Goal: Transaction & Acquisition: Purchase product/service

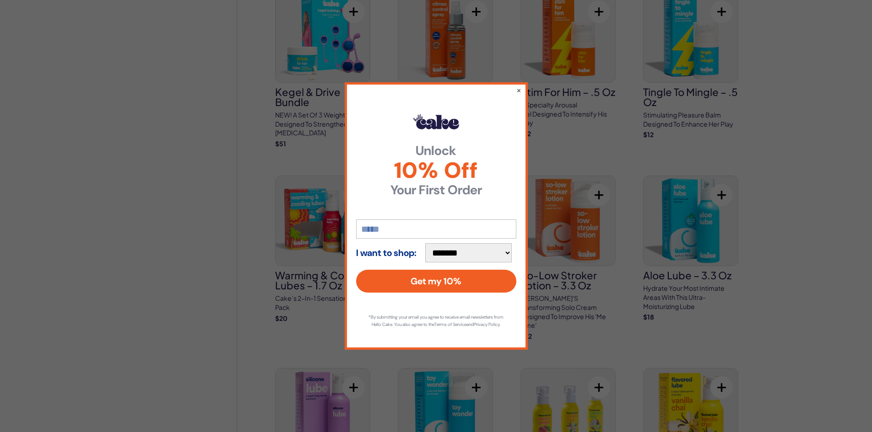
scroll to position [1007, 0]
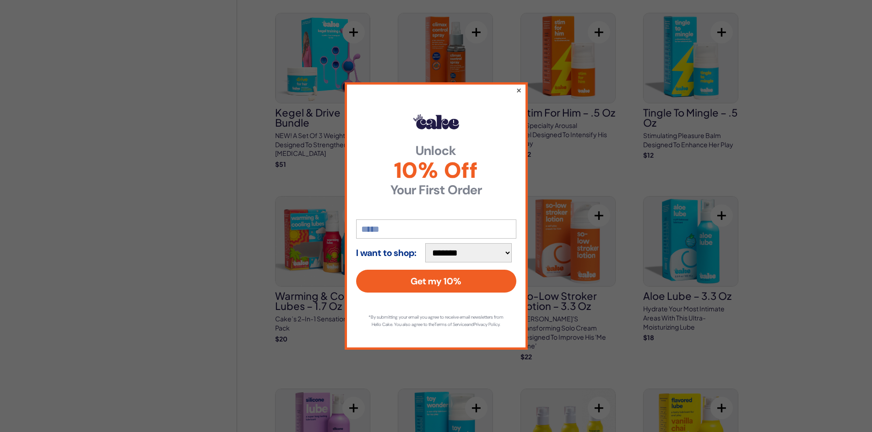
click at [518, 85] on button "×" at bounding box center [518, 90] width 6 height 11
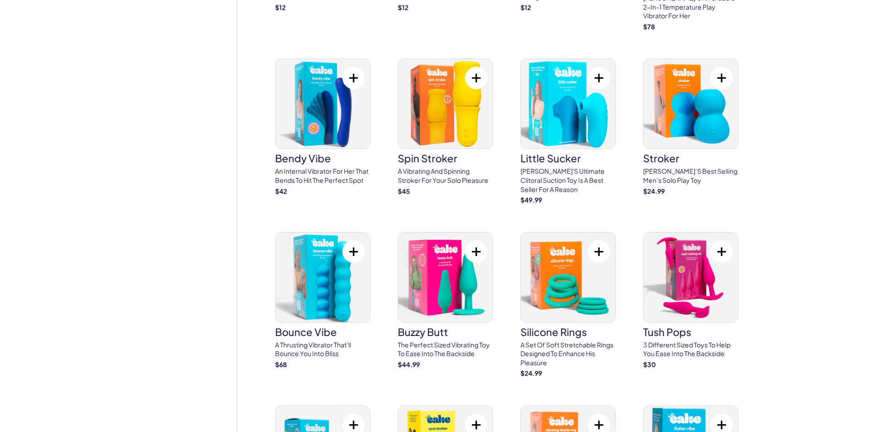
scroll to position [2059, 0]
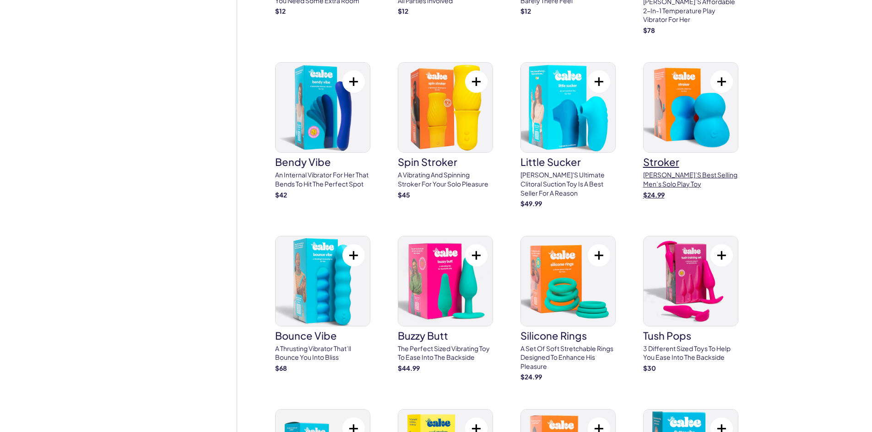
click at [688, 171] on p "[PERSON_NAME]’s best selling men’s solo play toy" at bounding box center [690, 180] width 95 height 18
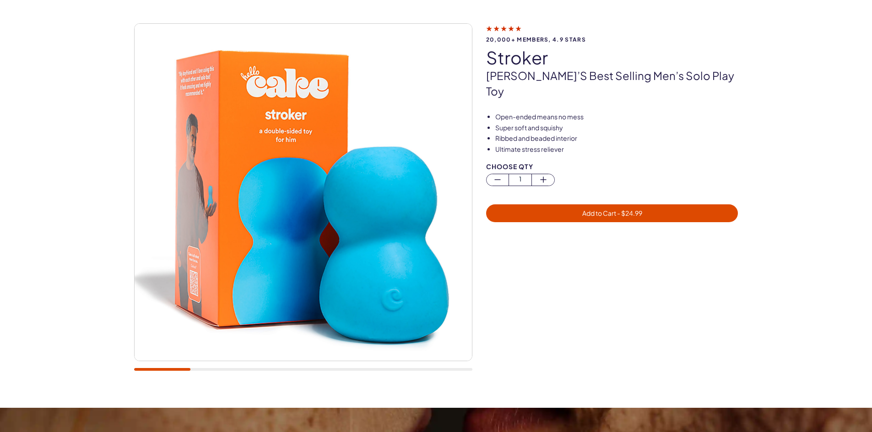
scroll to position [46, 0]
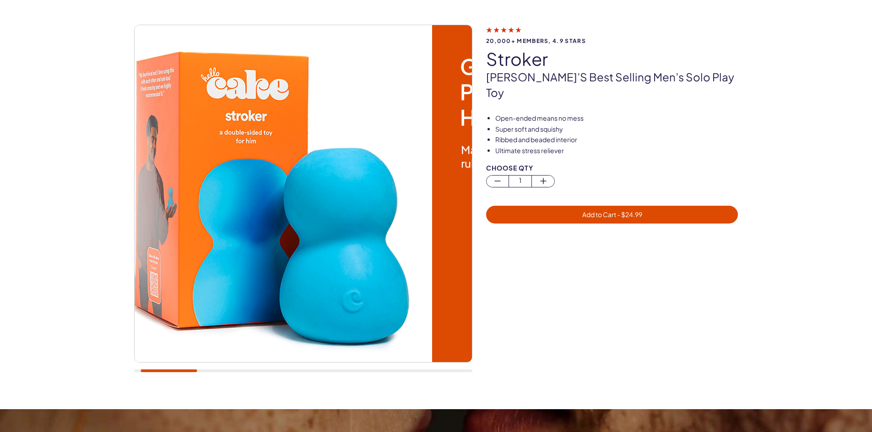
click at [105, 217] on div "20,000+ members, 4.9 stars stroker Cake’s best selling men’s solo play toy Open…" at bounding box center [436, 203] width 872 height 412
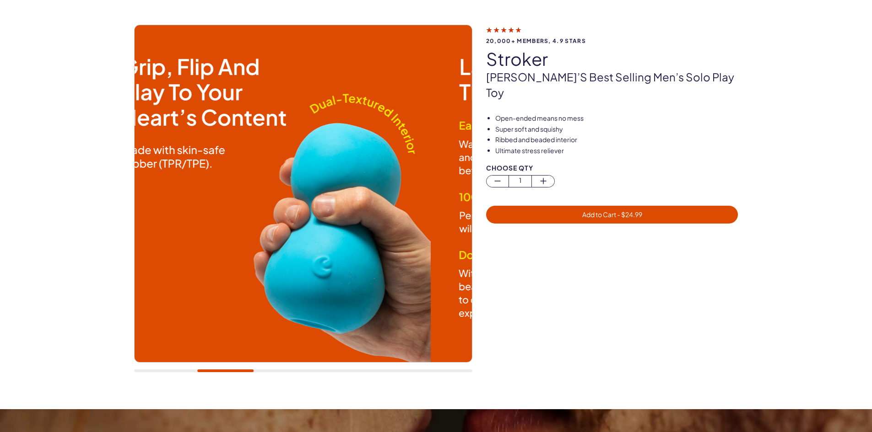
click at [261, 212] on img at bounding box center [261, 193] width 337 height 337
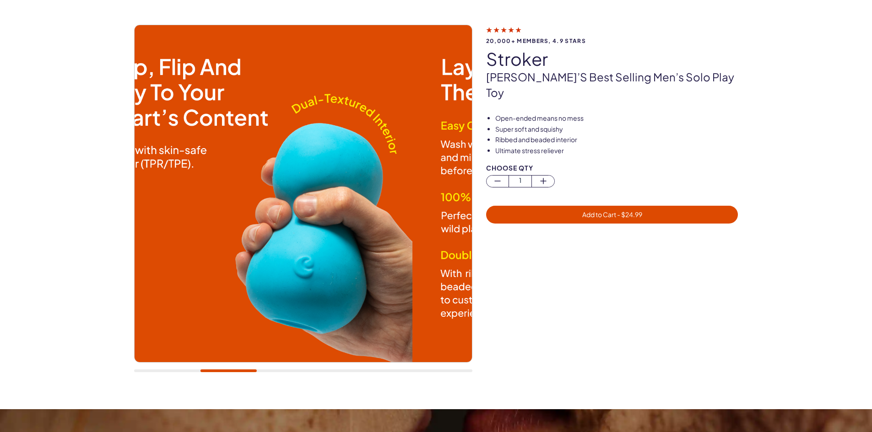
click at [318, 221] on img at bounding box center [243, 193] width 337 height 337
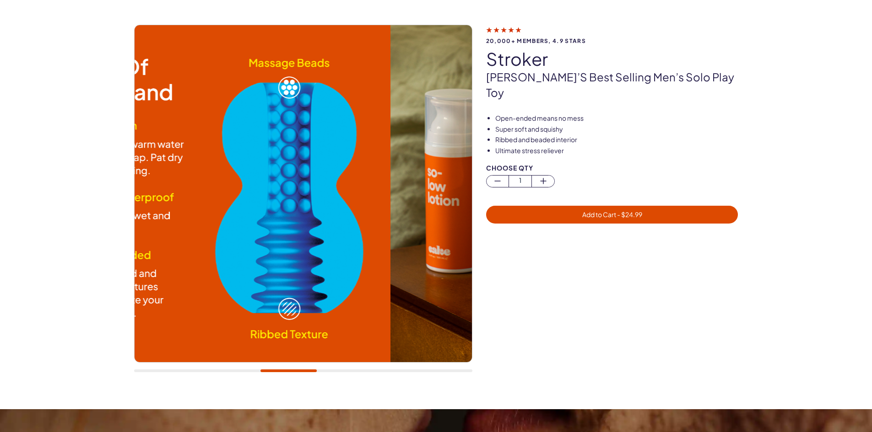
click at [214, 190] on img at bounding box center [221, 193] width 337 height 337
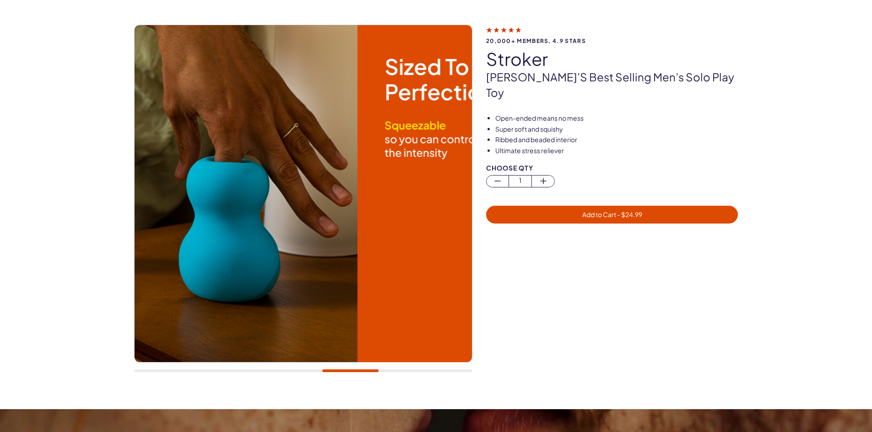
click at [172, 196] on img at bounding box center [189, 193] width 337 height 337
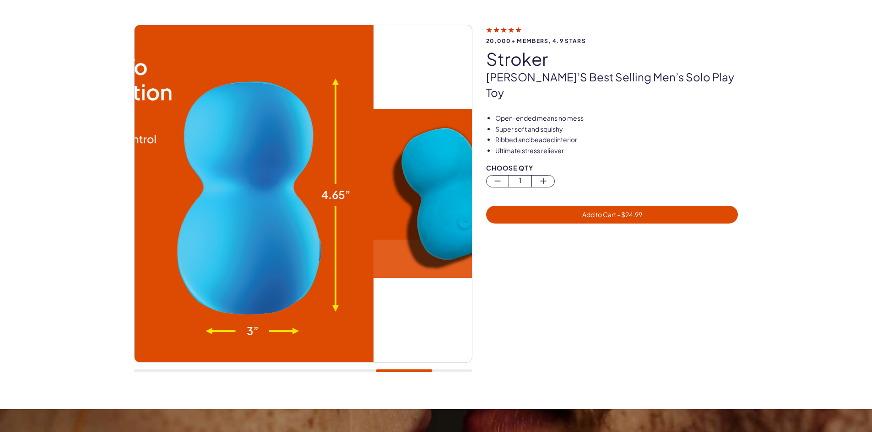
click at [183, 179] on img at bounding box center [205, 193] width 337 height 337
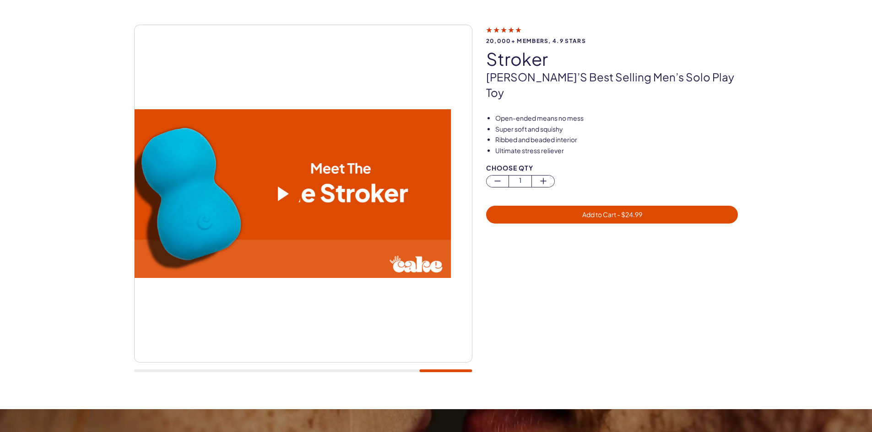
drag, startPoint x: 384, startPoint y: 176, endPoint x: 338, endPoint y: 177, distance: 46.7
click at [338, 177] on video at bounding box center [281, 193] width 337 height 169
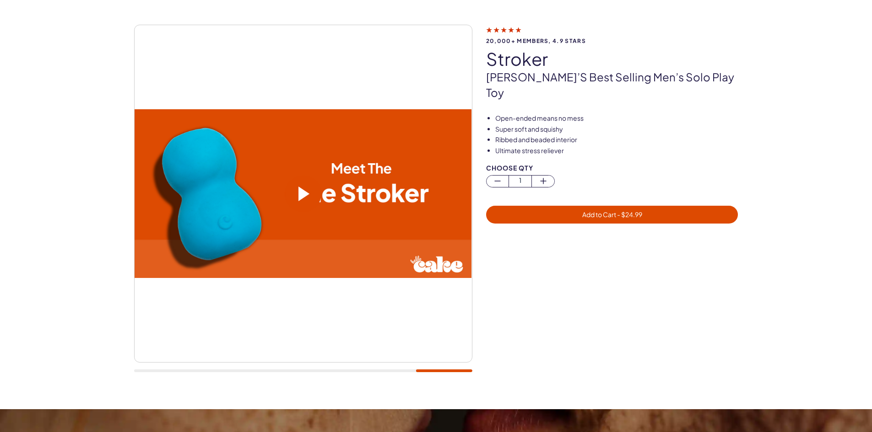
click at [291, 194] on span at bounding box center [303, 194] width 37 height 37
click at [291, 241] on video at bounding box center [302, 193] width 337 height 169
click at [296, 231] on video at bounding box center [302, 193] width 337 height 169
click at [298, 183] on video at bounding box center [302, 193] width 337 height 169
